Goal: Information Seeking & Learning: Find specific fact

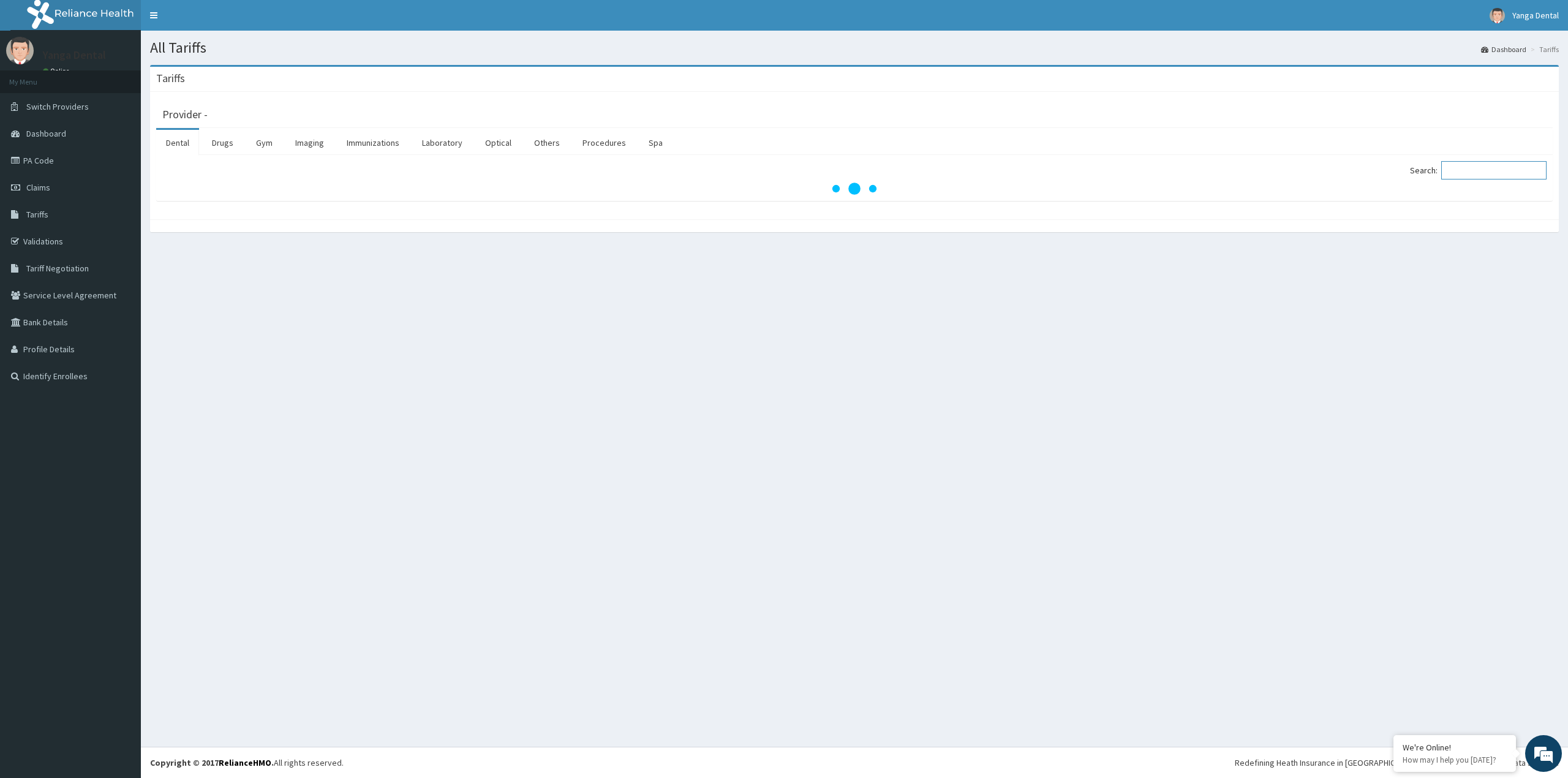
click at [1469, 170] on input "Search:" at bounding box center [1494, 170] width 105 height 18
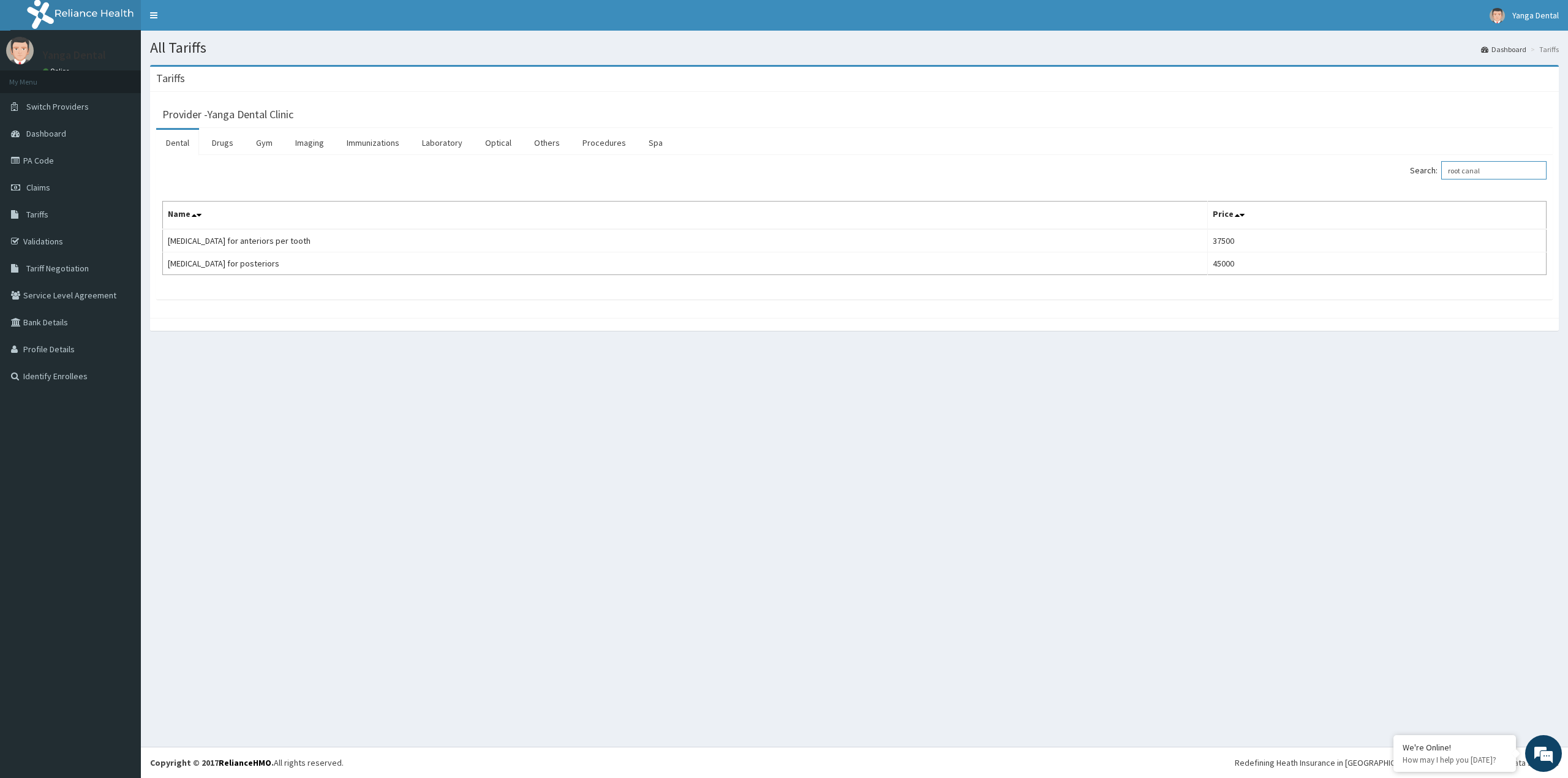
drag, startPoint x: 1495, startPoint y: 174, endPoint x: 1434, endPoint y: 186, distance: 62.2
click at [1434, 186] on div "Search: root canal Name Price Root canal treatment for anteriors per tooth 3750…" at bounding box center [855, 218] width 1385 height 114
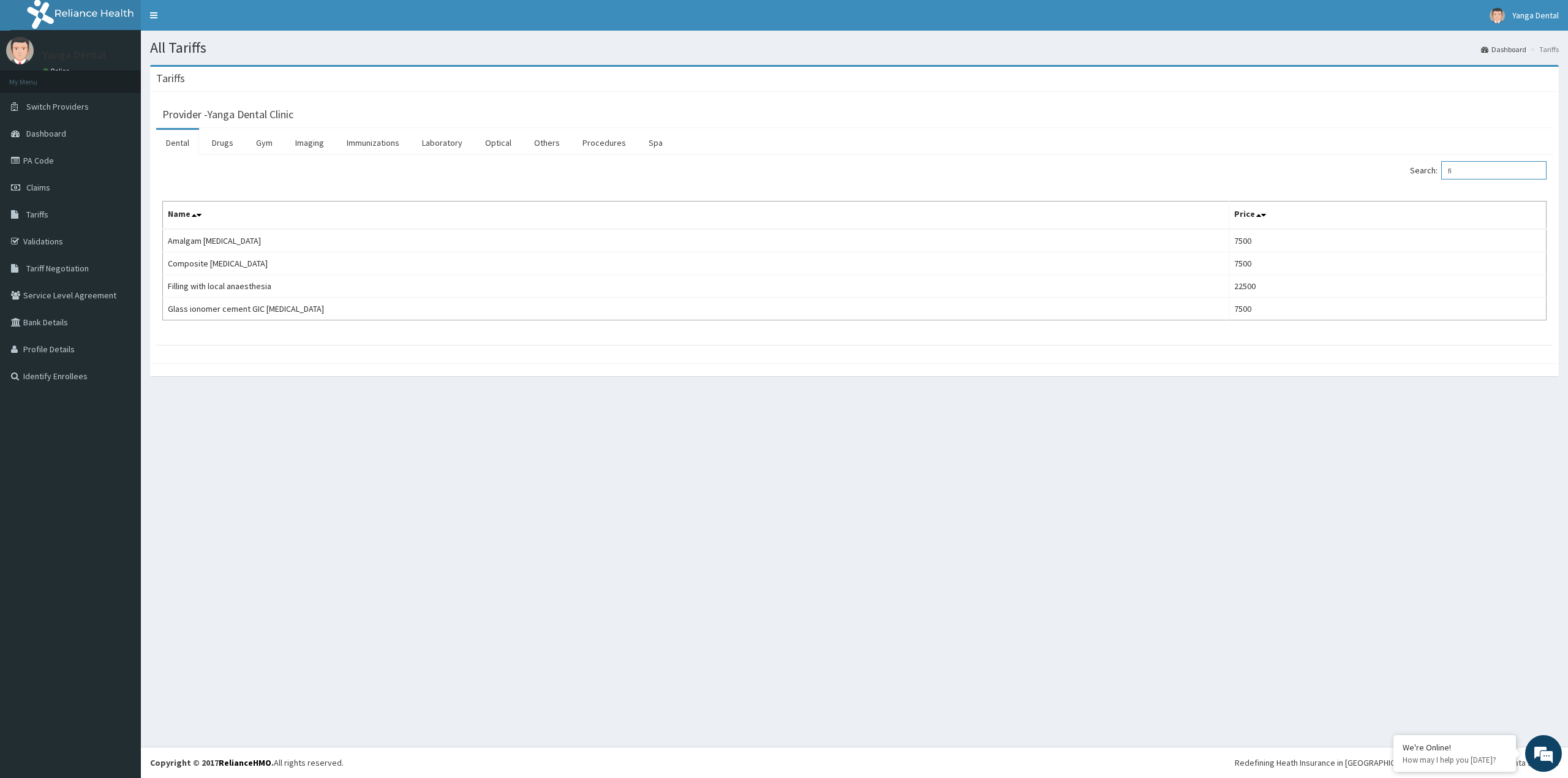
type input "f"
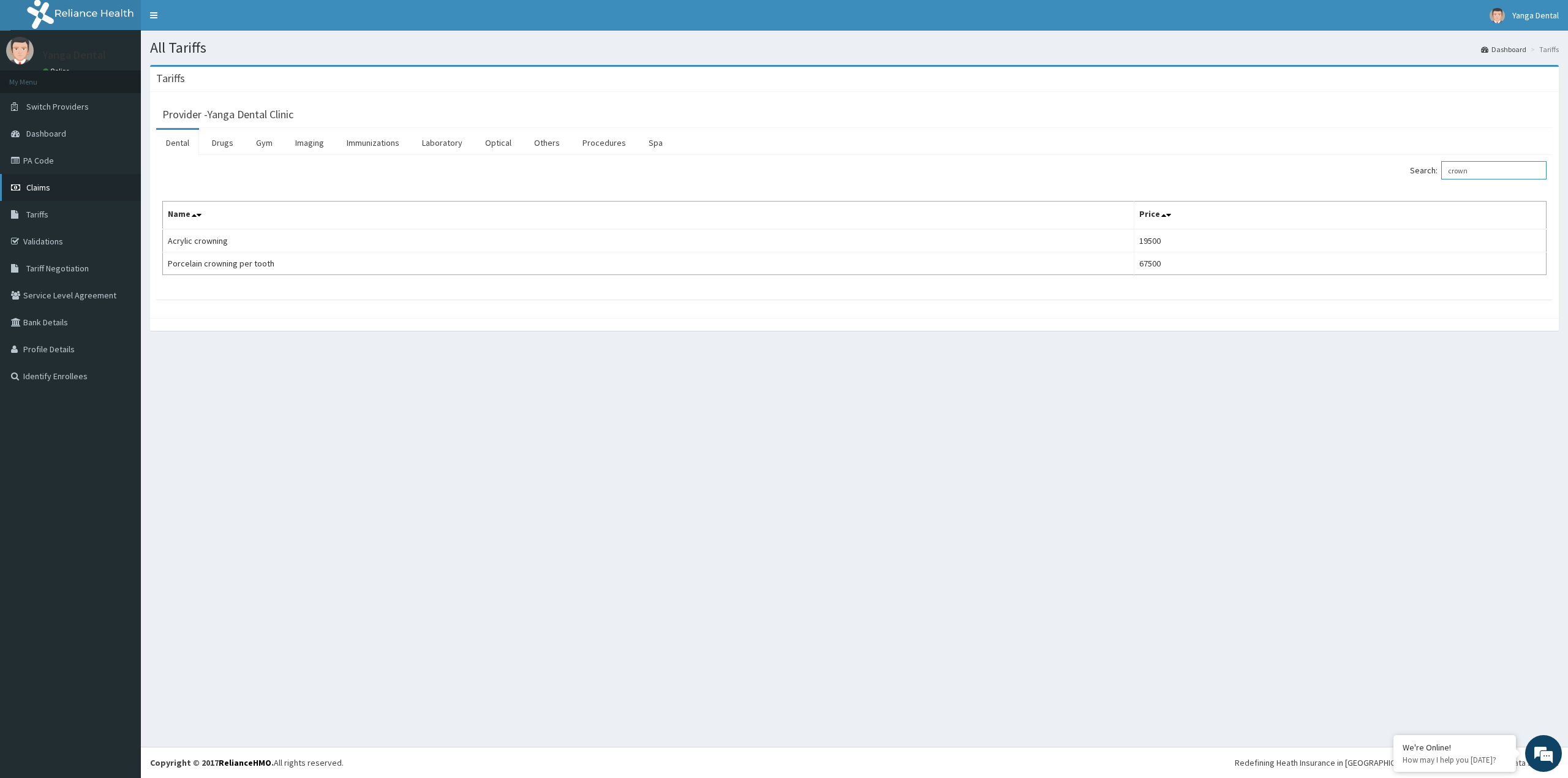
type input "crown"
click at [63, 193] on link "Claims" at bounding box center [70, 188] width 141 height 27
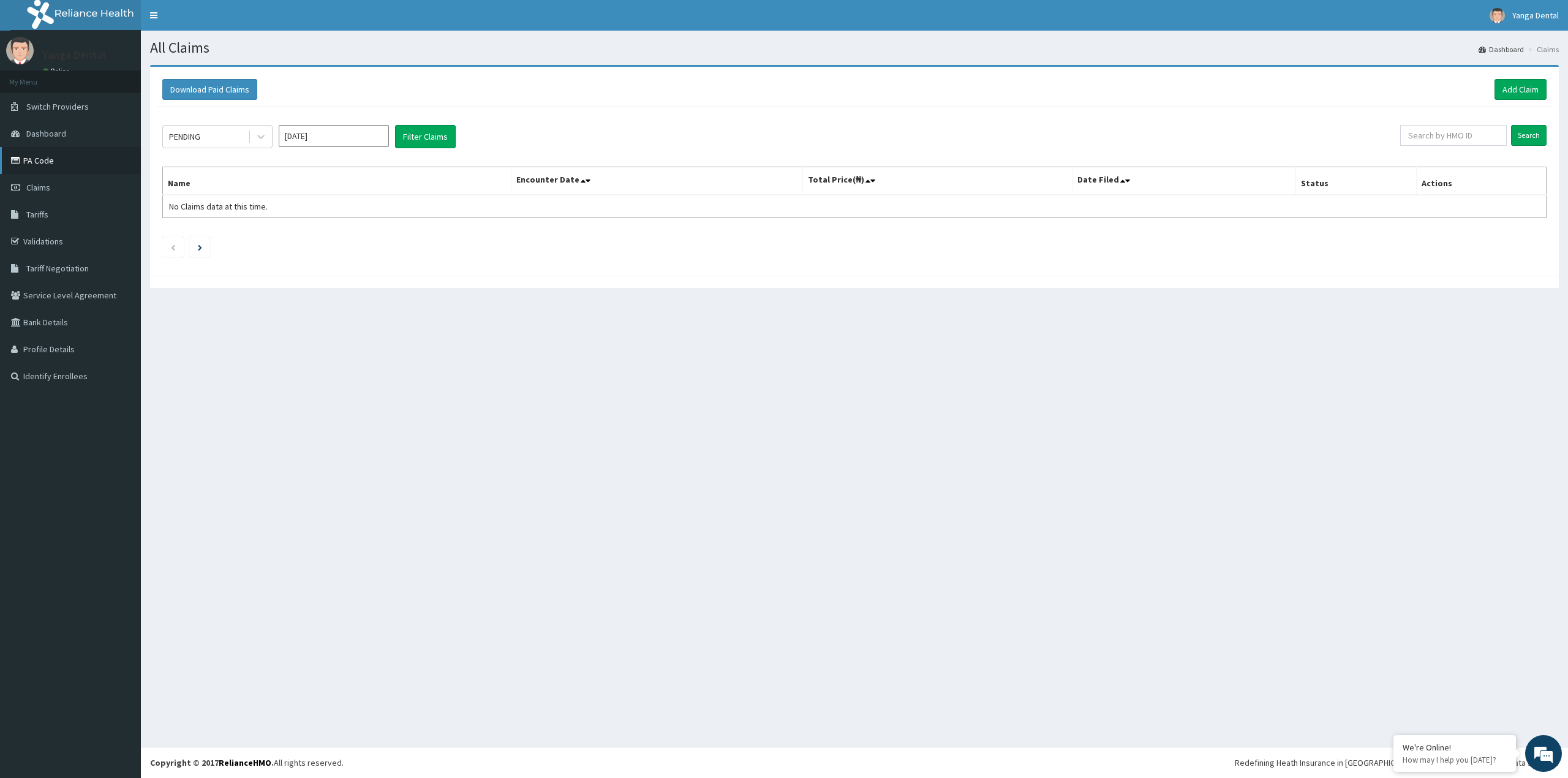
click at [82, 163] on link "PA Code" at bounding box center [70, 160] width 141 height 27
click at [57, 213] on link "Tariffs" at bounding box center [70, 214] width 141 height 27
